Goal: Check status: Check status

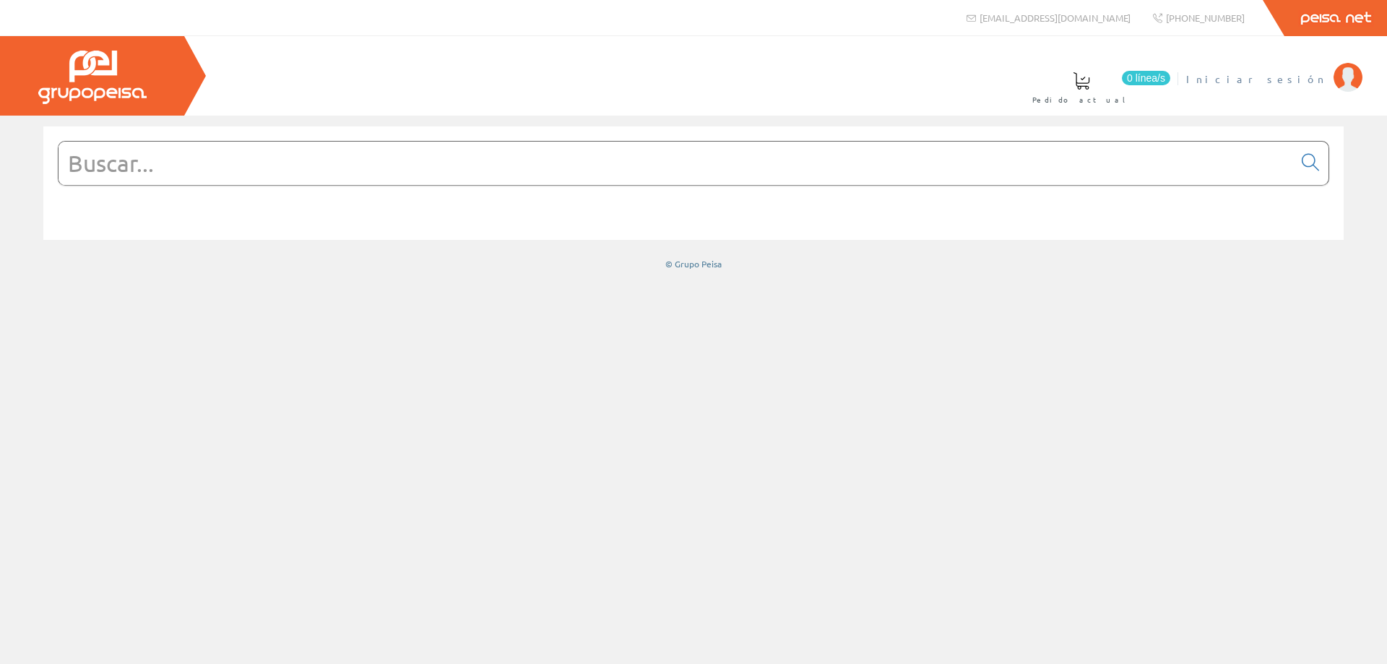
click at [1292, 75] on span "Iniciar sesión" at bounding box center [1257, 79] width 140 height 14
click at [1216, 85] on span "ELECTRICIDAD NOVO S.L." at bounding box center [1214, 79] width 225 height 14
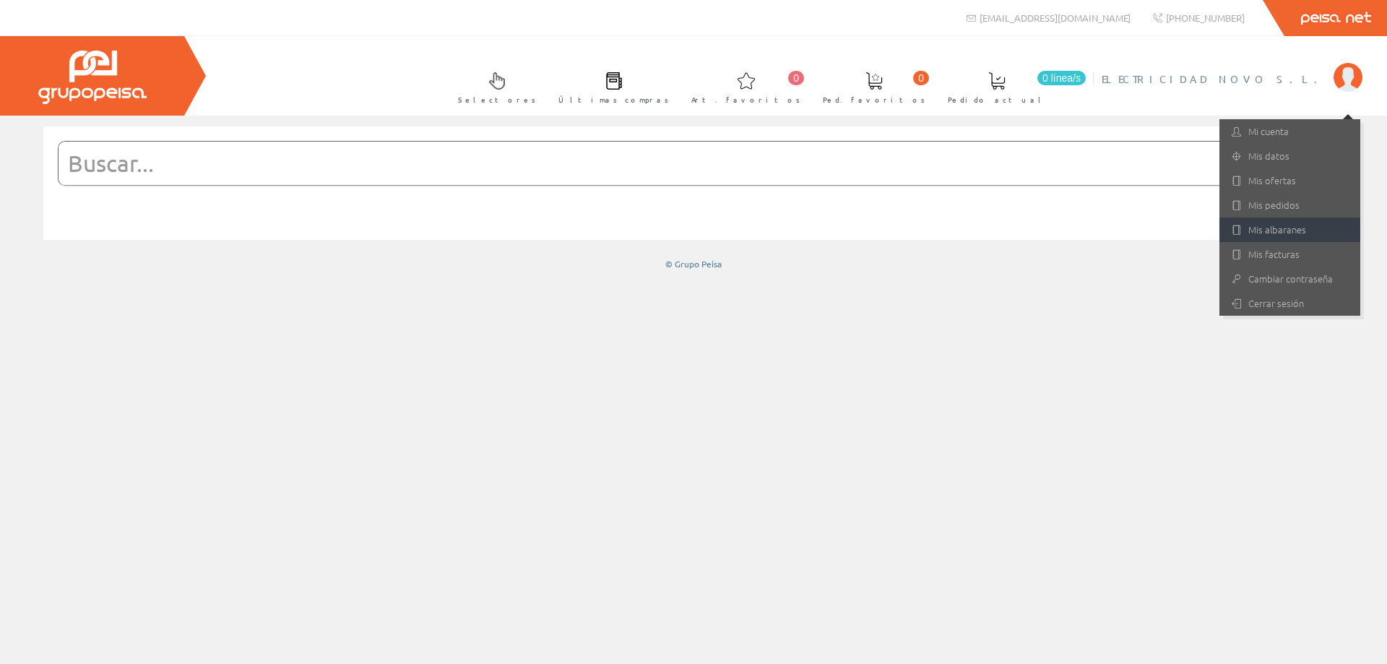
click at [1275, 223] on link "Mis albaranes" at bounding box center [1290, 230] width 141 height 25
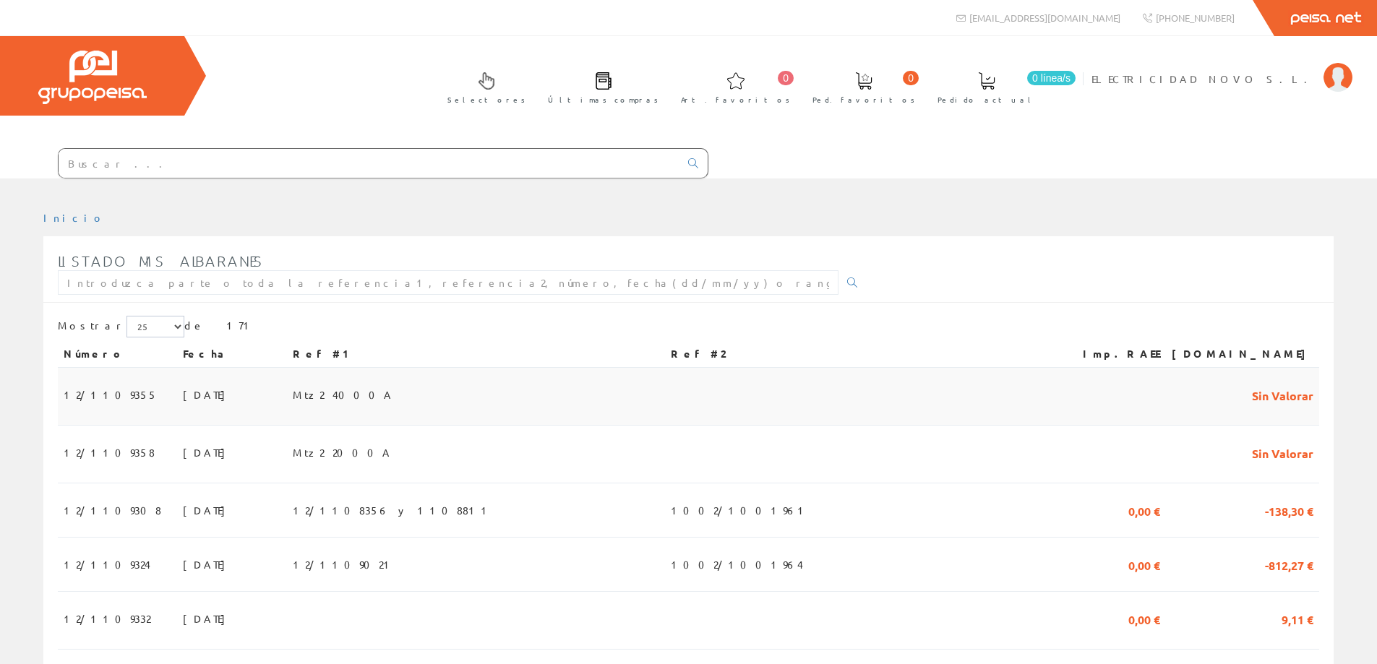
click at [88, 387] on span "12/1109355" at bounding box center [111, 394] width 94 height 25
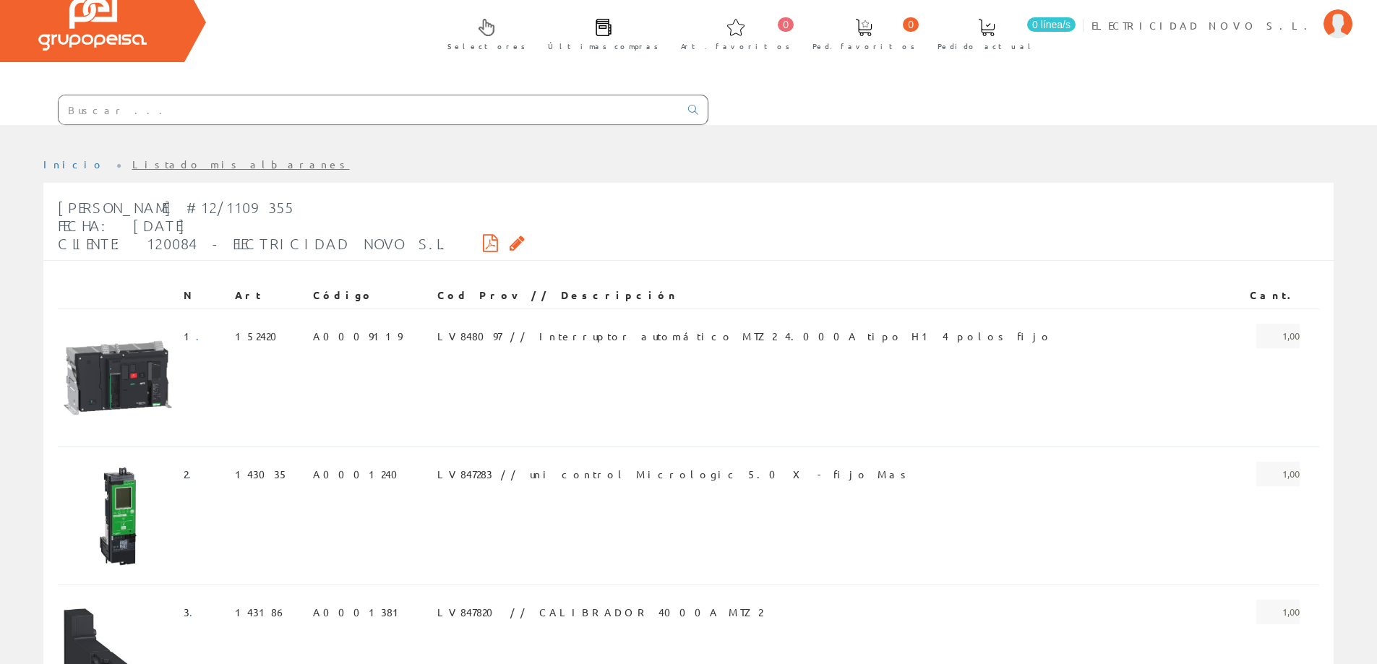
scroll to position [44, 0]
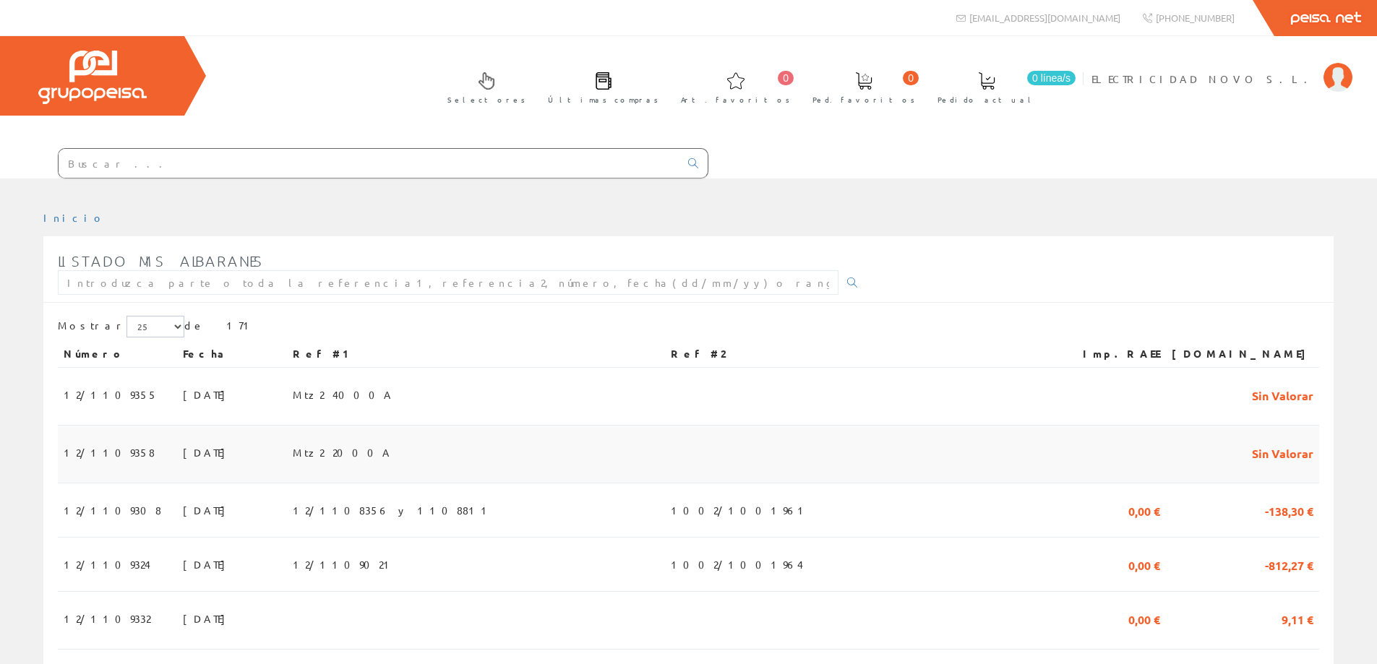
click at [184, 442] on span "25/08/2025" at bounding box center [208, 452] width 50 height 25
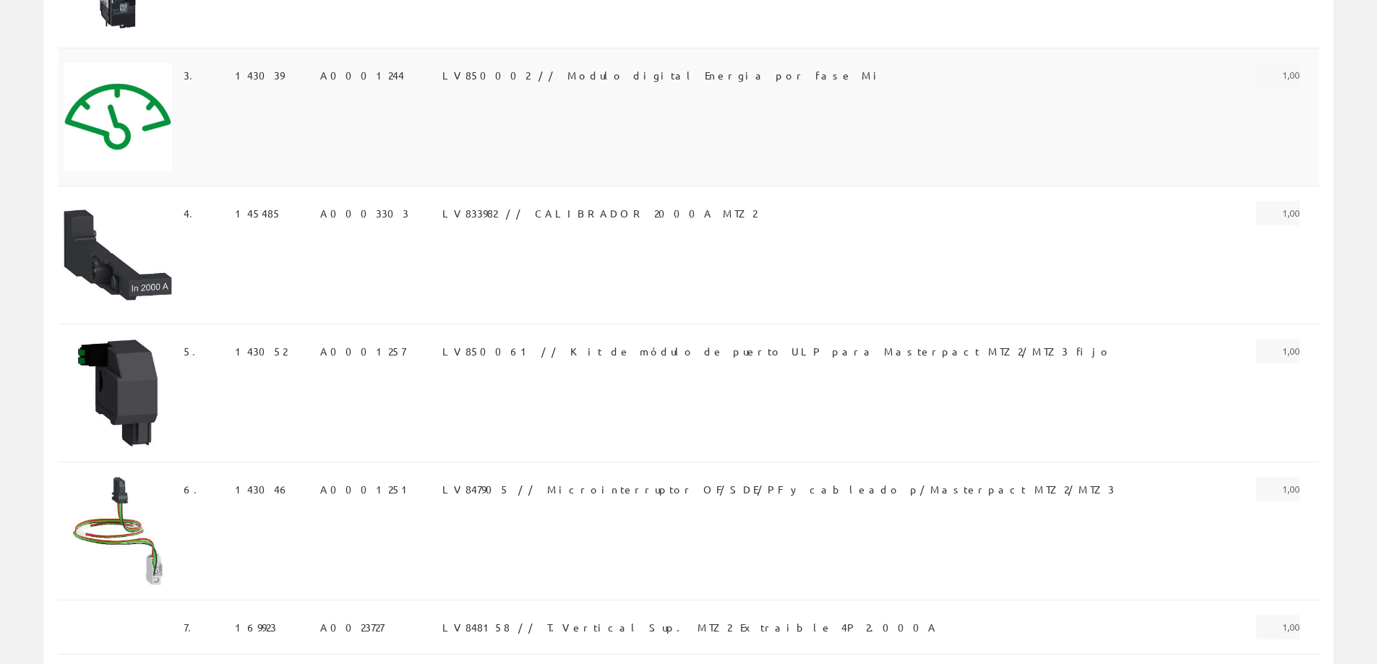
scroll to position [506, 0]
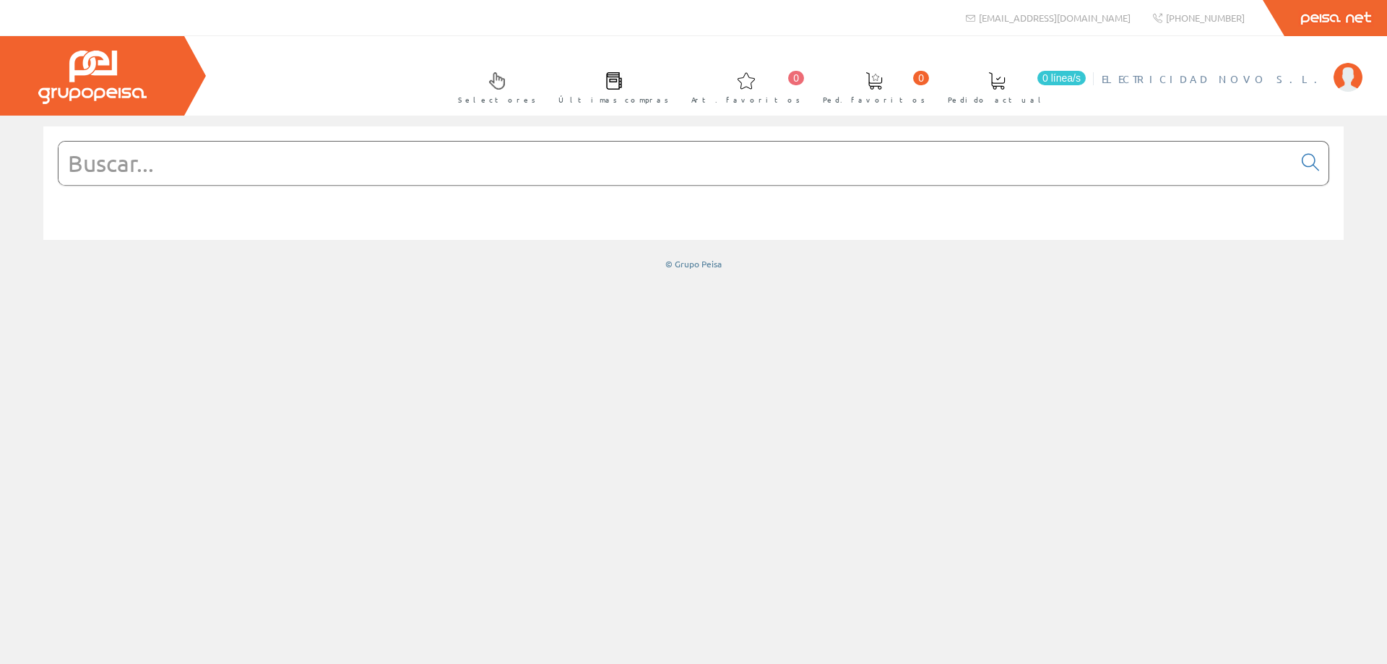
click at [1247, 78] on span "ELECTRICIDAD NOVO S.L." at bounding box center [1214, 79] width 225 height 14
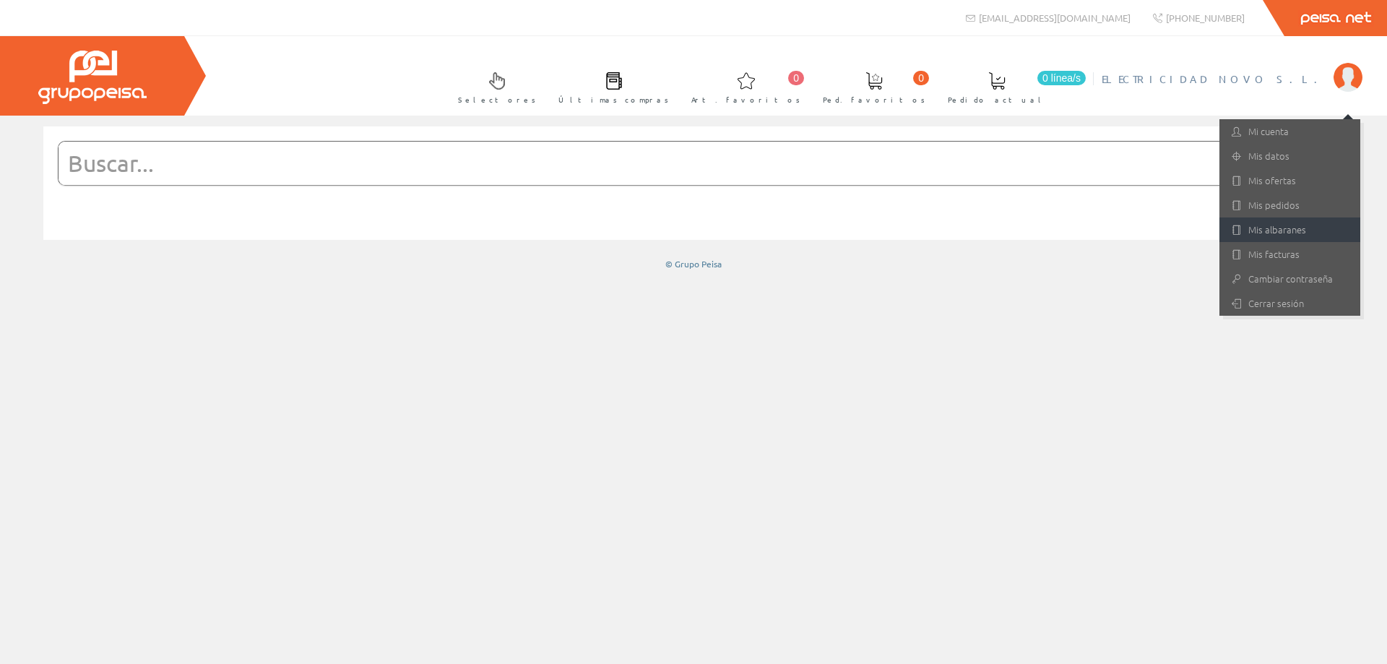
click at [1280, 235] on link "Mis albaranes" at bounding box center [1290, 230] width 141 height 25
